Goal: Task Accomplishment & Management: Use online tool/utility

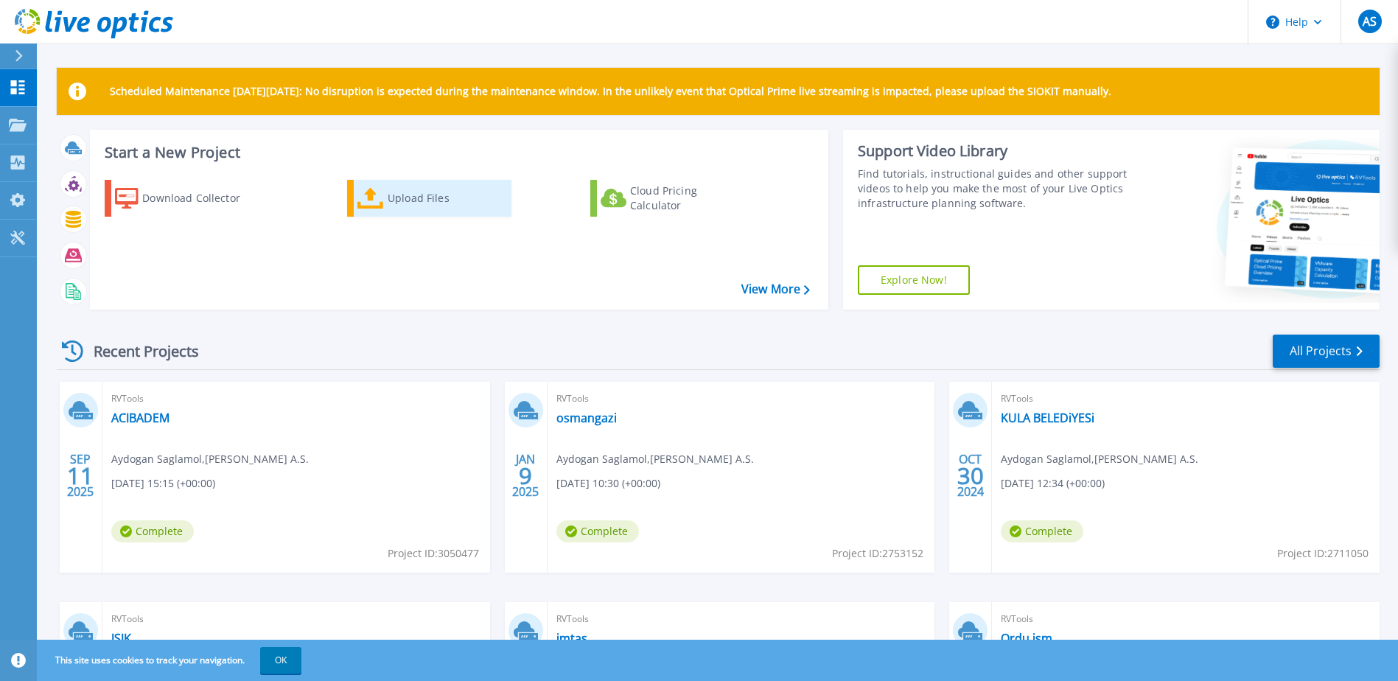
click at [432, 200] on div "Upload Files" at bounding box center [447, 198] width 118 height 29
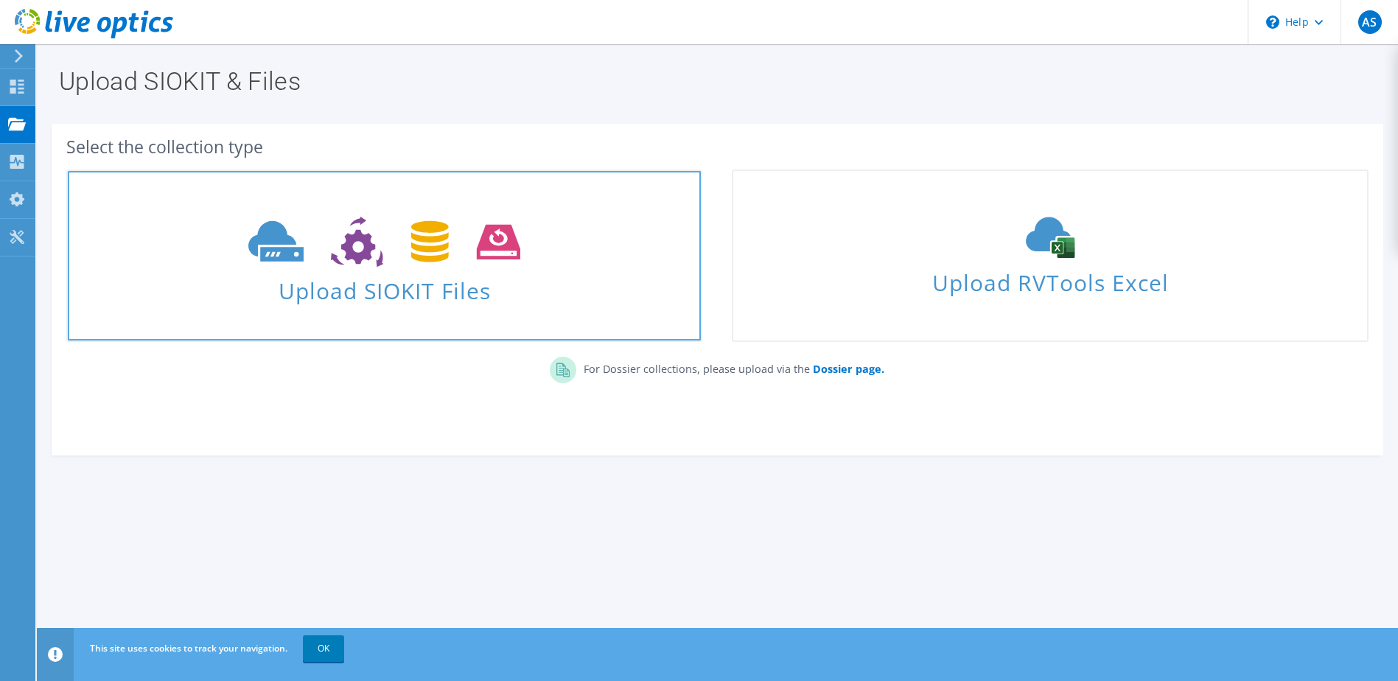
click at [405, 289] on span "Upload SIOKIT Files" at bounding box center [384, 287] width 633 height 32
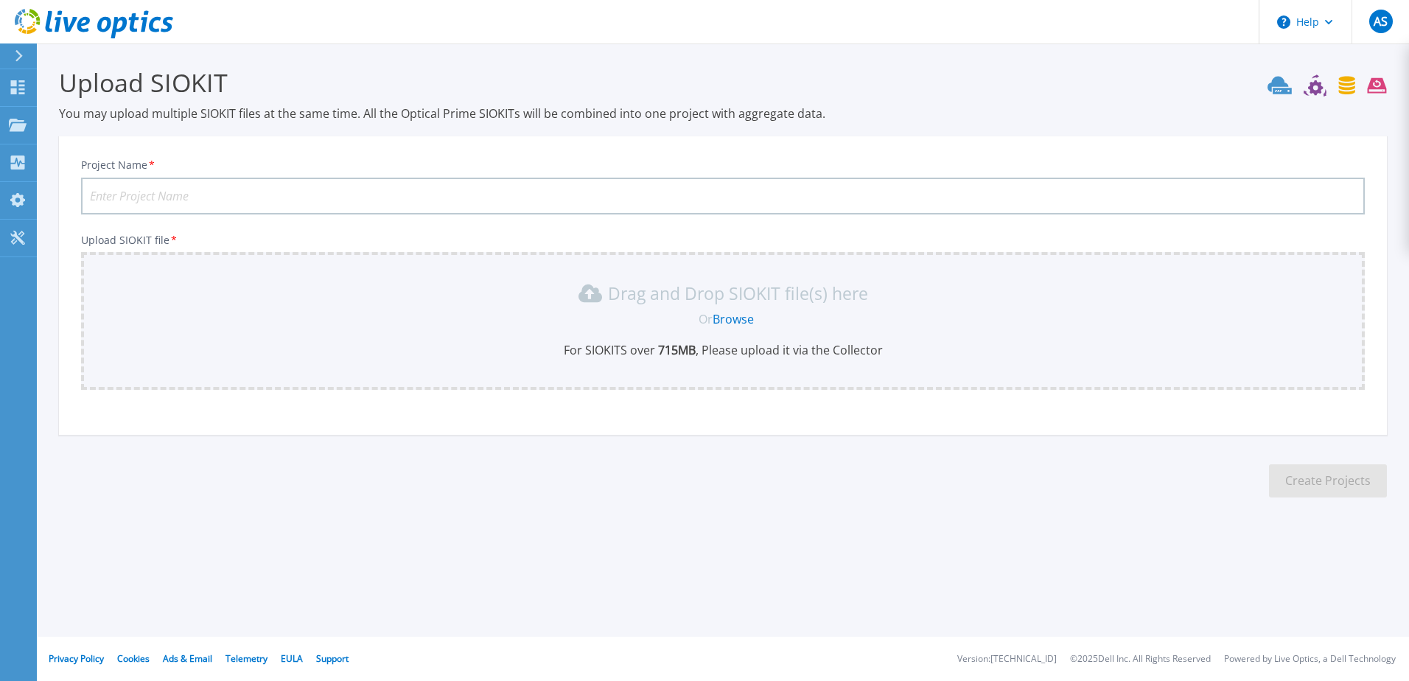
click at [736, 318] on link "Browse" at bounding box center [733, 319] width 41 height 16
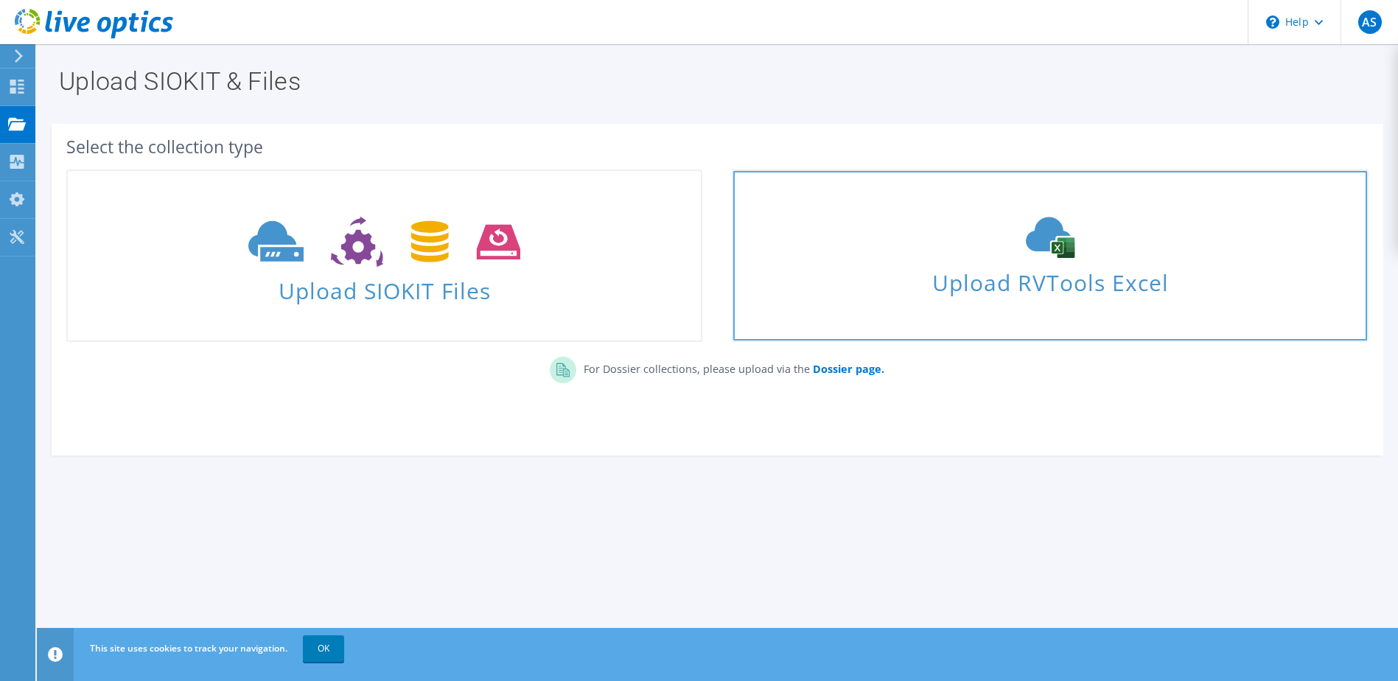
click at [1038, 252] on icon at bounding box center [1050, 237] width 221 height 41
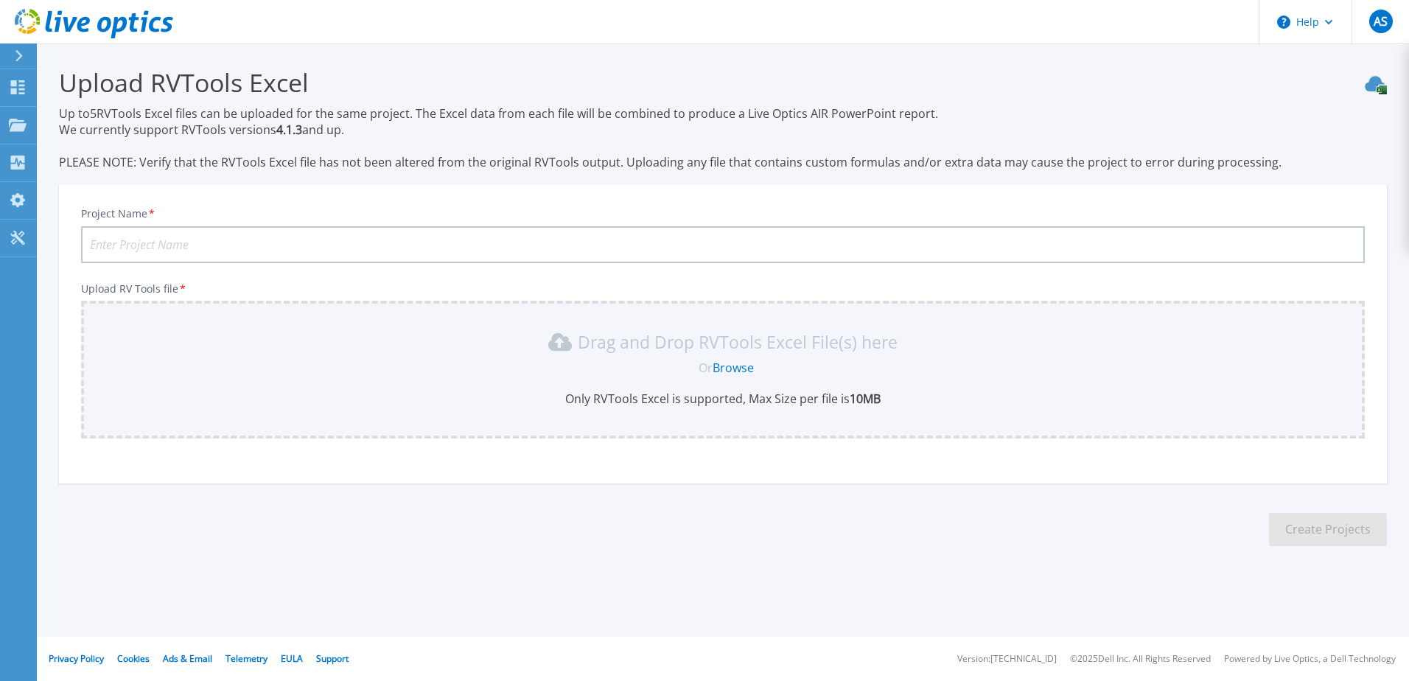
click at [731, 371] on link "Browse" at bounding box center [733, 368] width 41 height 16
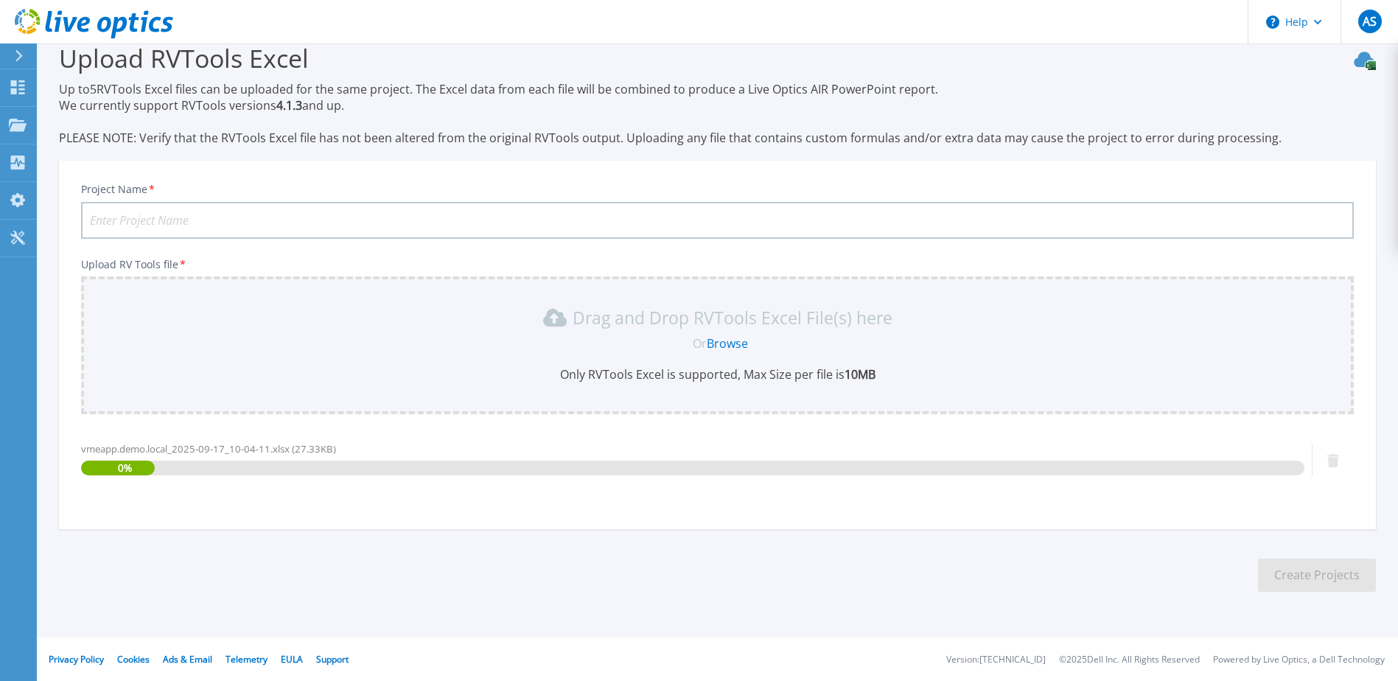
scroll to position [25, 0]
